Goal: Navigation & Orientation: Find specific page/section

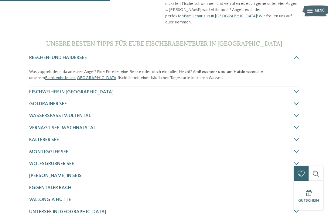
click at [297, 137] on icon at bounding box center [296, 139] width 5 height 5
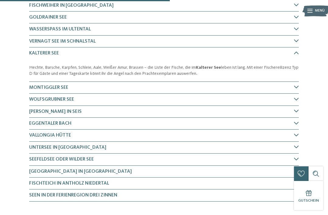
scroll to position [238, 0]
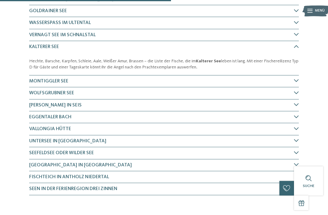
click at [298, 114] on icon at bounding box center [296, 116] width 5 height 5
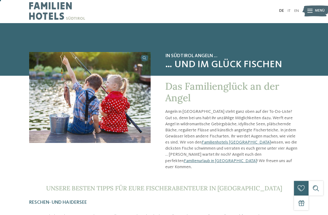
scroll to position [1, 0]
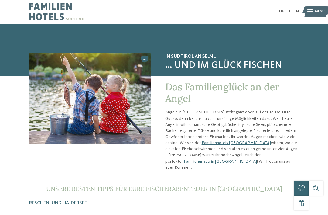
click at [232, 142] on link "Familienhotels [GEOGRAPHIC_DATA]" at bounding box center [235, 142] width 69 height 4
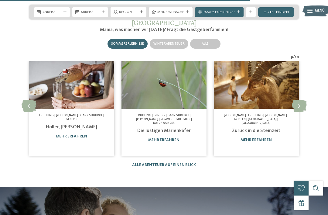
scroll to position [1654, 0]
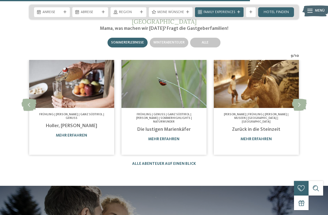
click at [303, 99] on icon at bounding box center [299, 105] width 15 height 12
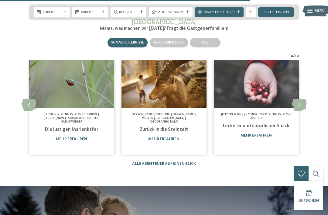
click at [300, 99] on icon at bounding box center [299, 105] width 15 height 12
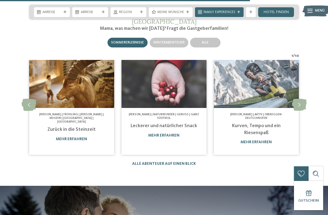
click at [301, 99] on icon at bounding box center [299, 105] width 15 height 12
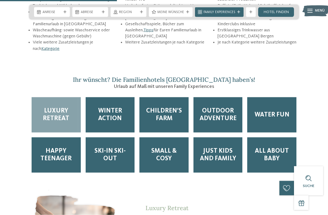
scroll to position [766, 0]
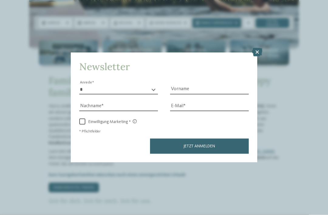
click at [259, 48] on icon at bounding box center [257, 52] width 10 height 8
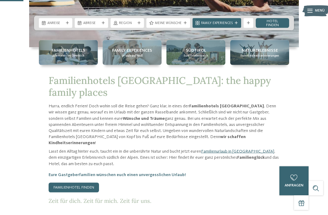
scroll to position [155, 0]
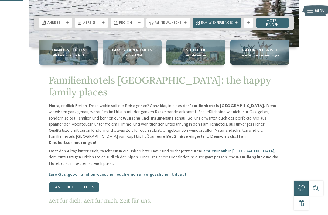
click at [69, 53] on span "Familienhotels" at bounding box center [69, 50] width 34 height 6
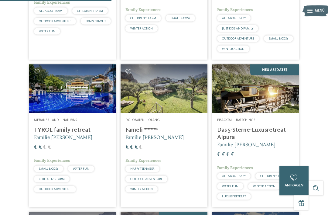
scroll to position [537, 0]
